Goal: Task Accomplishment & Management: Use online tool/utility

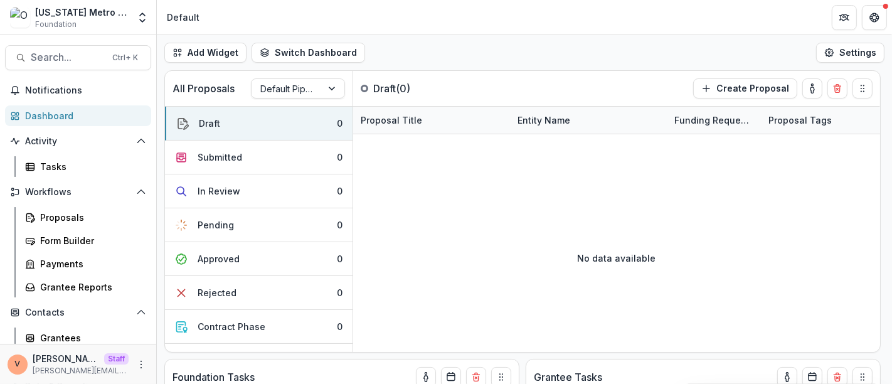
drag, startPoint x: 695, startPoint y: 1, endPoint x: 573, endPoint y: 22, distance: 124.2
click at [573, 22] on header "Default" at bounding box center [524, 17] width 735 height 35
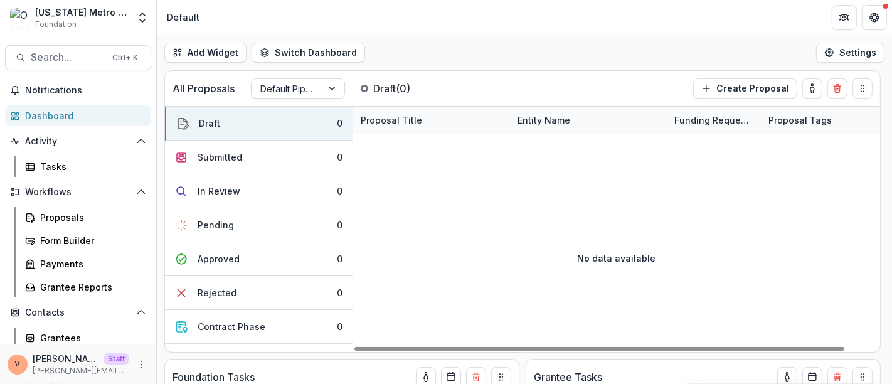
scroll to position [70, 0]
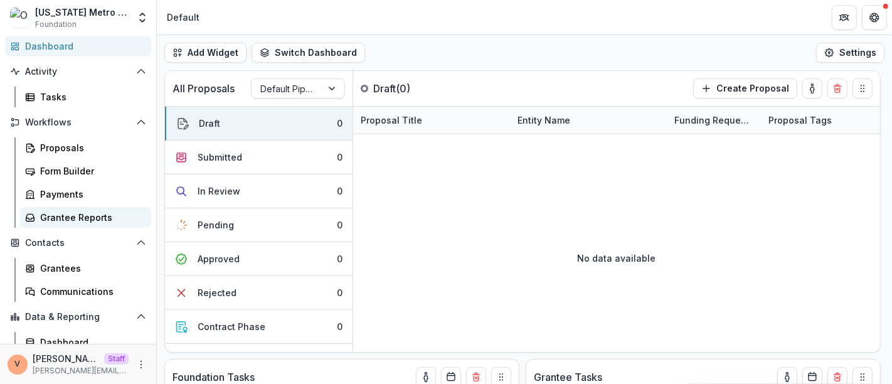
click at [80, 214] on div "Grantee Reports" at bounding box center [90, 217] width 101 height 13
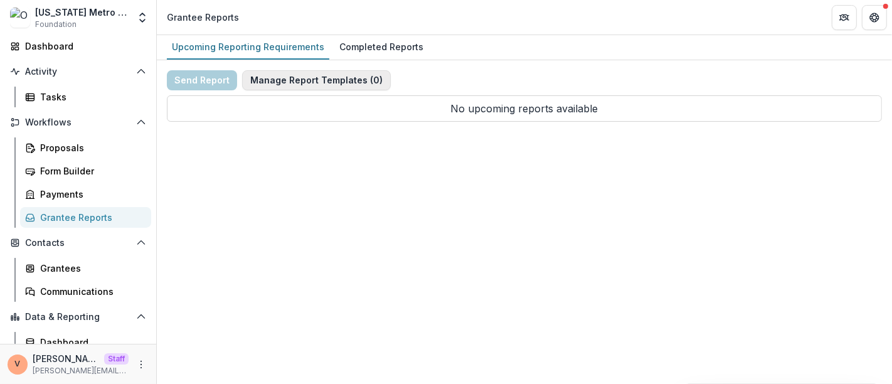
click at [328, 80] on button "Manage Report Templates ( 0 )" at bounding box center [316, 80] width 149 height 20
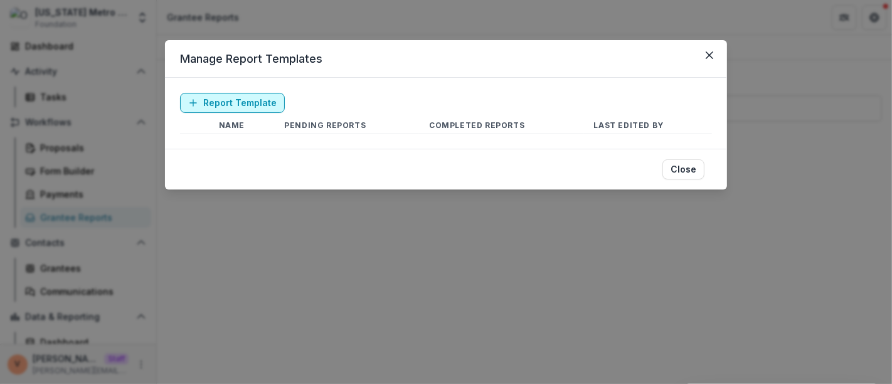
click at [239, 104] on link "Report Template" at bounding box center [232, 103] width 105 height 20
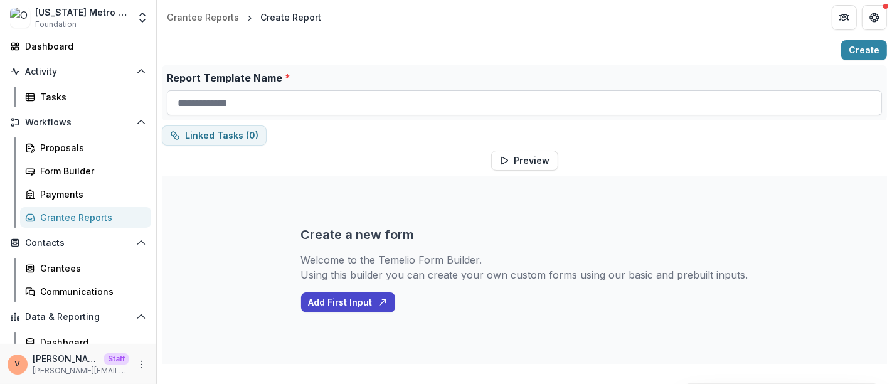
click at [270, 108] on input "Report Template Name *" at bounding box center [524, 102] width 715 height 25
click at [233, 103] on input "Report Template Name *" at bounding box center [524, 102] width 715 height 25
paste input "**********"
type input "**********"
click at [803, 45] on button "Create" at bounding box center [864, 50] width 46 height 20
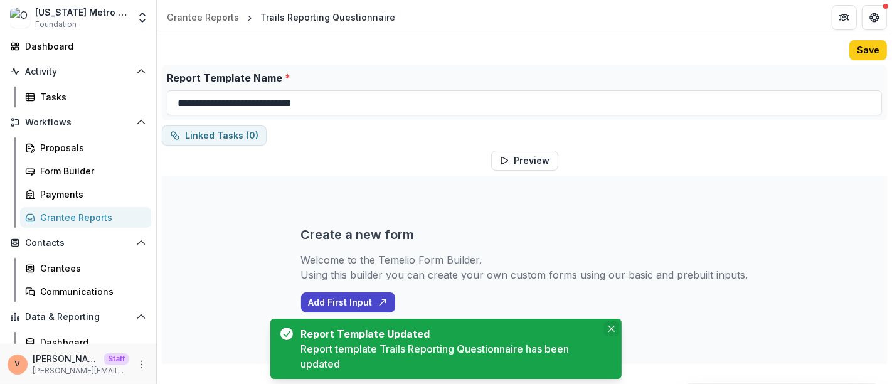
click at [613, 329] on icon "Close" at bounding box center [612, 329] width 6 height 6
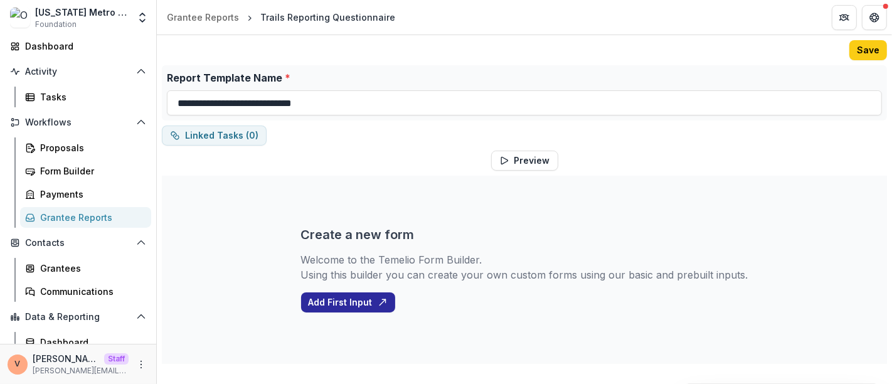
click at [356, 306] on button "Add First Input" at bounding box center [348, 302] width 94 height 20
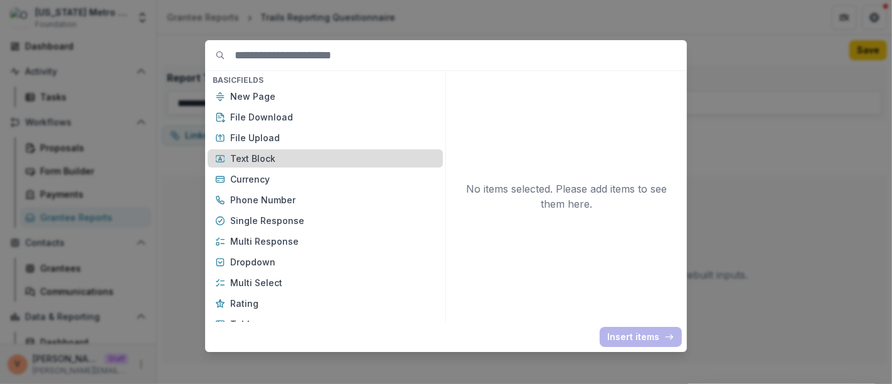
click at [243, 163] on p "Text Block" at bounding box center [332, 158] width 205 height 13
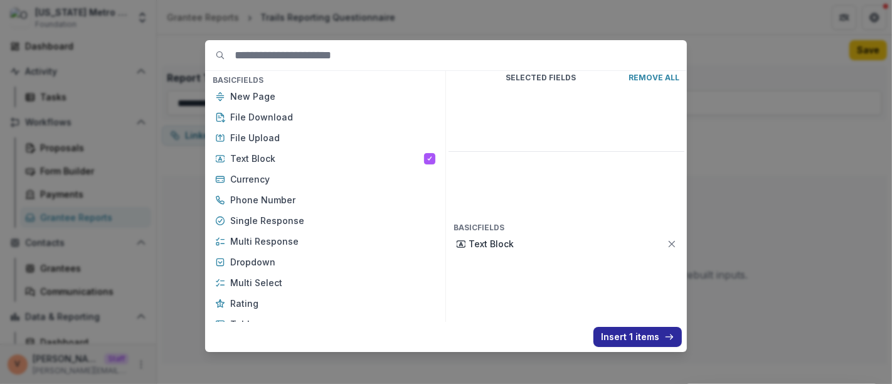
click at [656, 332] on button "Insert 1 items" at bounding box center [638, 337] width 88 height 20
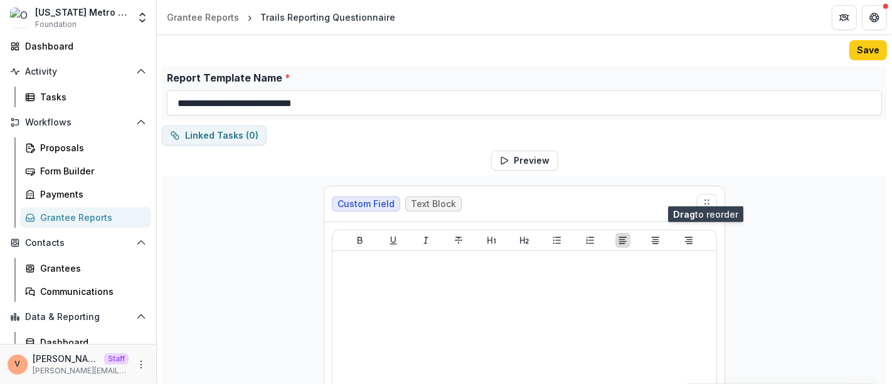
scroll to position [123, 0]
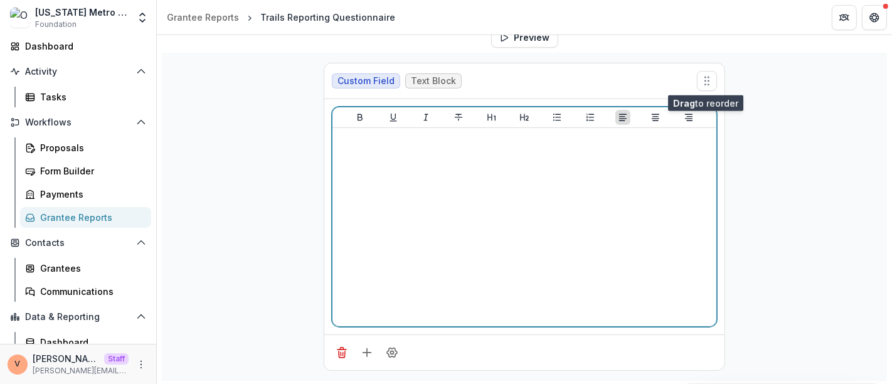
click at [432, 208] on div at bounding box center [525, 227] width 374 height 188
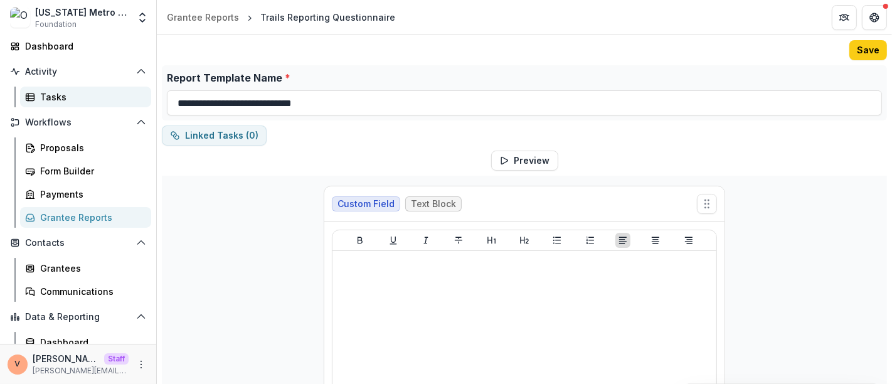
drag, startPoint x: 342, startPoint y: 102, endPoint x: 145, endPoint y: 101, distance: 197.0
click at [145, 101] on main "**********" at bounding box center [446, 209] width 892 height 349
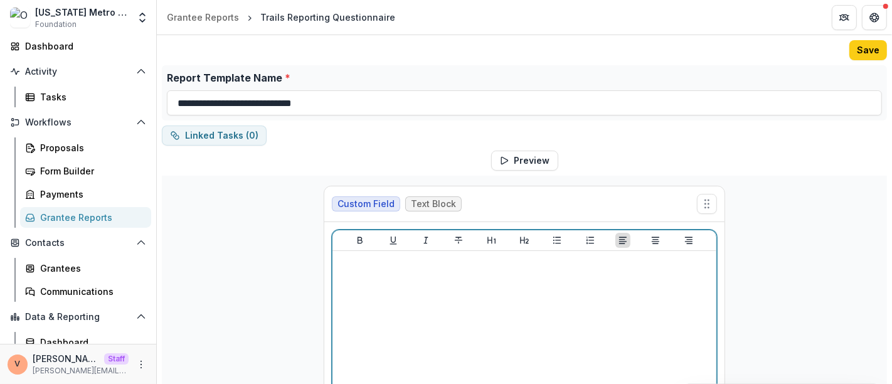
click at [464, 280] on div at bounding box center [525, 350] width 374 height 188
drag, startPoint x: 513, startPoint y: 262, endPoint x: 236, endPoint y: 279, distance: 277.2
click at [233, 277] on div "**********" at bounding box center [524, 340] width 725 height 328
click at [489, 240] on icon "Heading 1" at bounding box center [492, 240] width 8 height 7
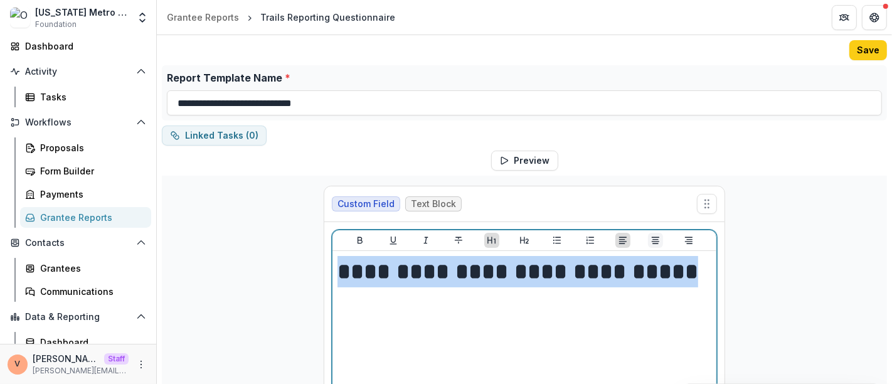
click at [654, 239] on icon "Align Center" at bounding box center [656, 240] width 8 height 7
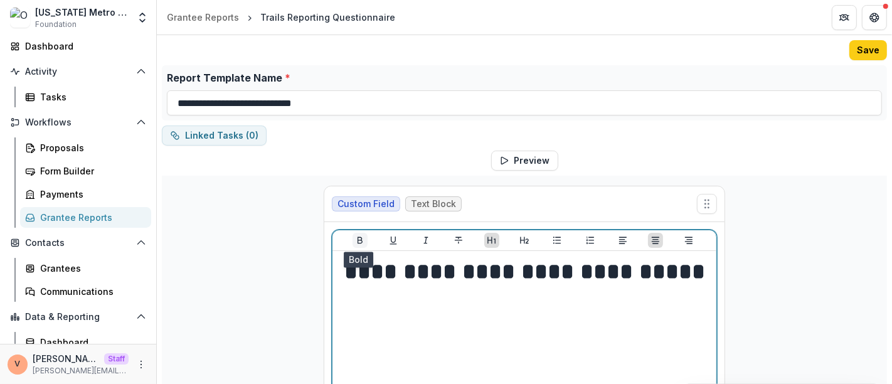
click at [358, 242] on icon "Bold" at bounding box center [360, 240] width 5 height 7
click at [390, 239] on icon "Underline" at bounding box center [393, 241] width 7 height 8
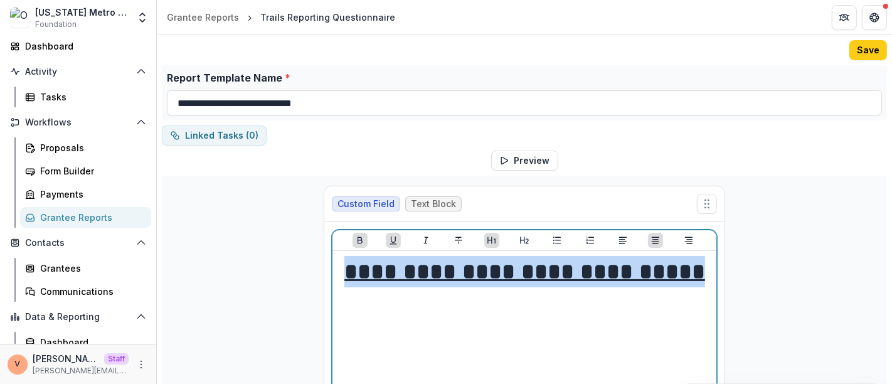
click at [694, 267] on h1 "**********" at bounding box center [525, 271] width 375 height 31
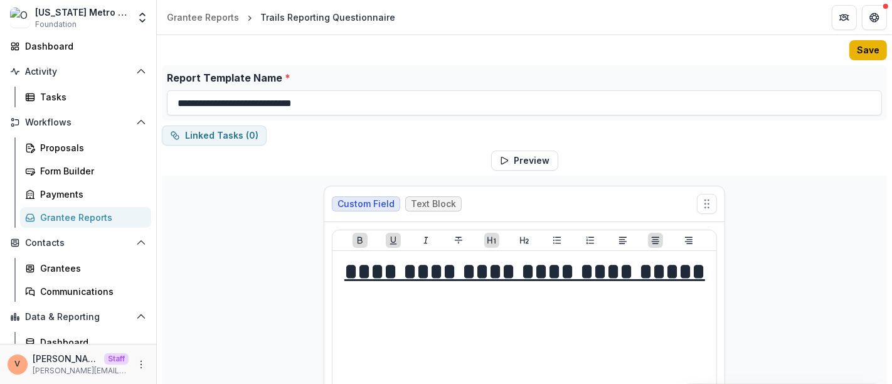
click at [803, 53] on button "Save" at bounding box center [869, 50] width 38 height 20
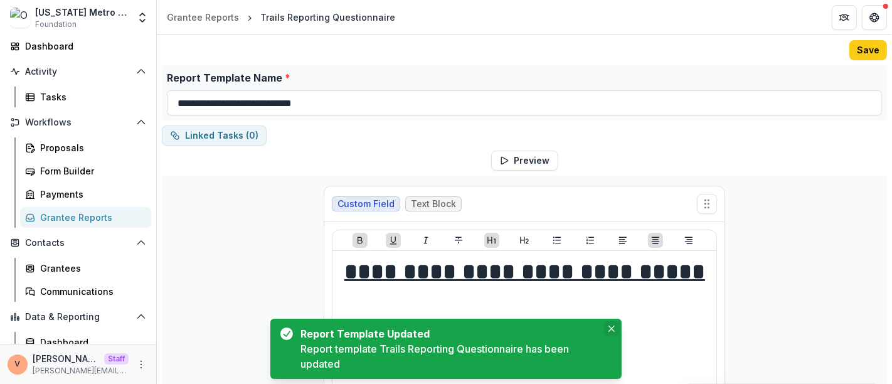
click at [611, 331] on icon "Close" at bounding box center [612, 329] width 6 height 6
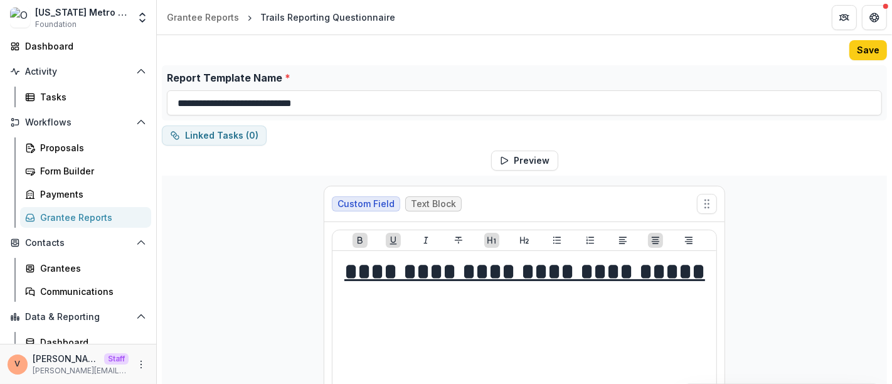
scroll to position [123, 0]
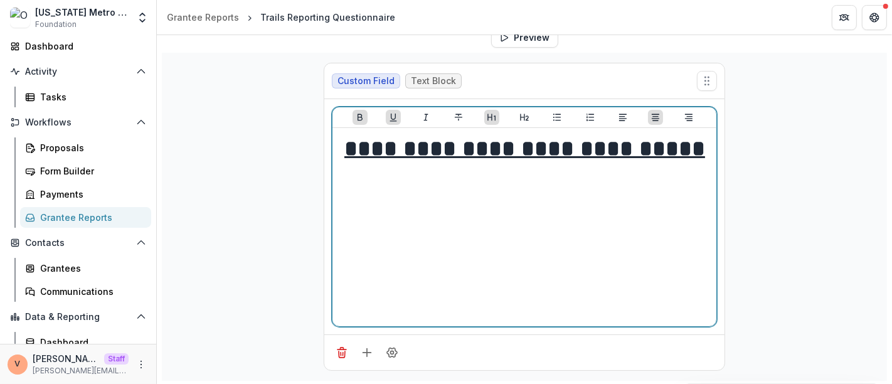
click at [697, 153] on h1 "**********" at bounding box center [525, 148] width 375 height 31
